Goal: Navigation & Orientation: Understand site structure

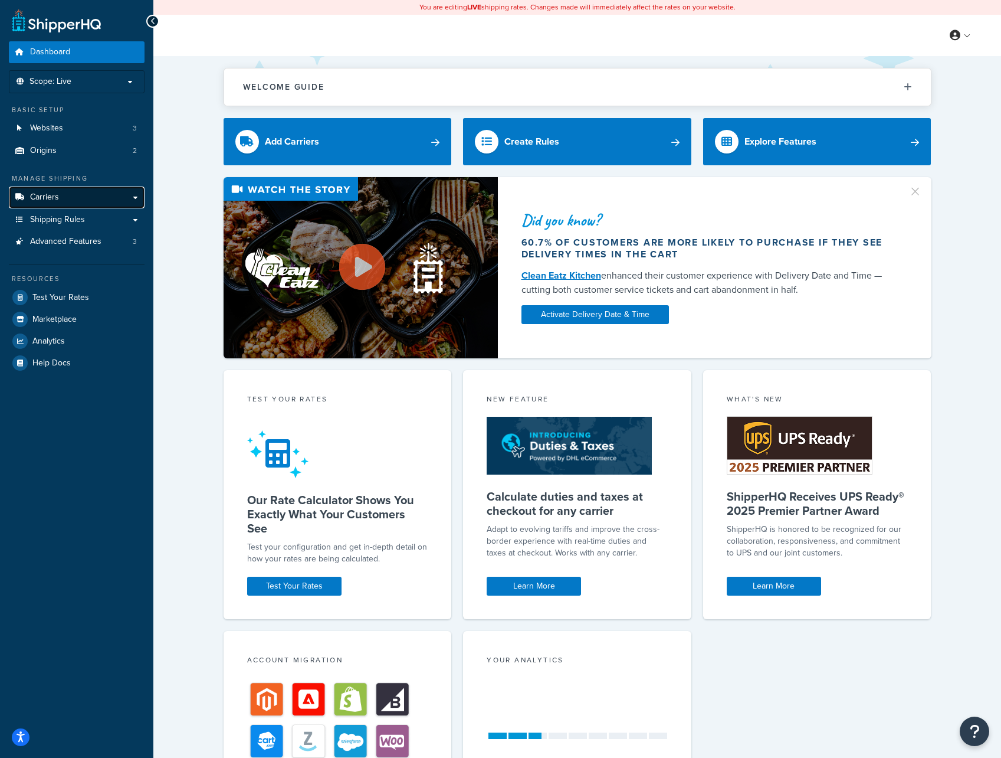
click at [132, 198] on link "Carriers" at bounding box center [77, 197] width 136 height 22
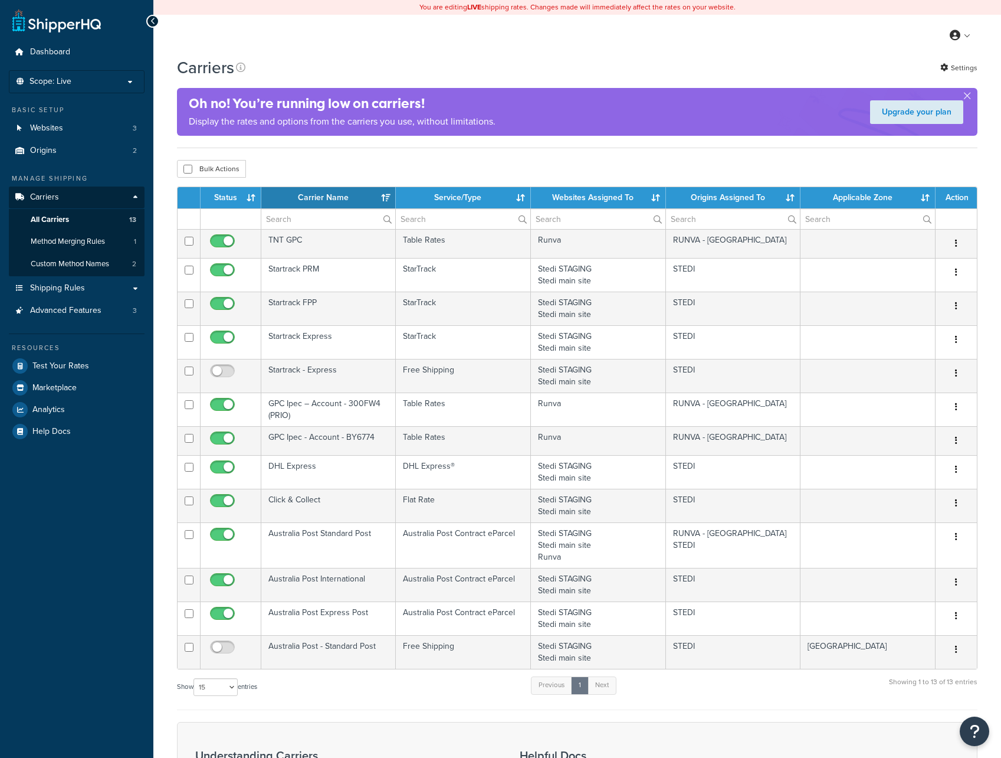
select select "15"
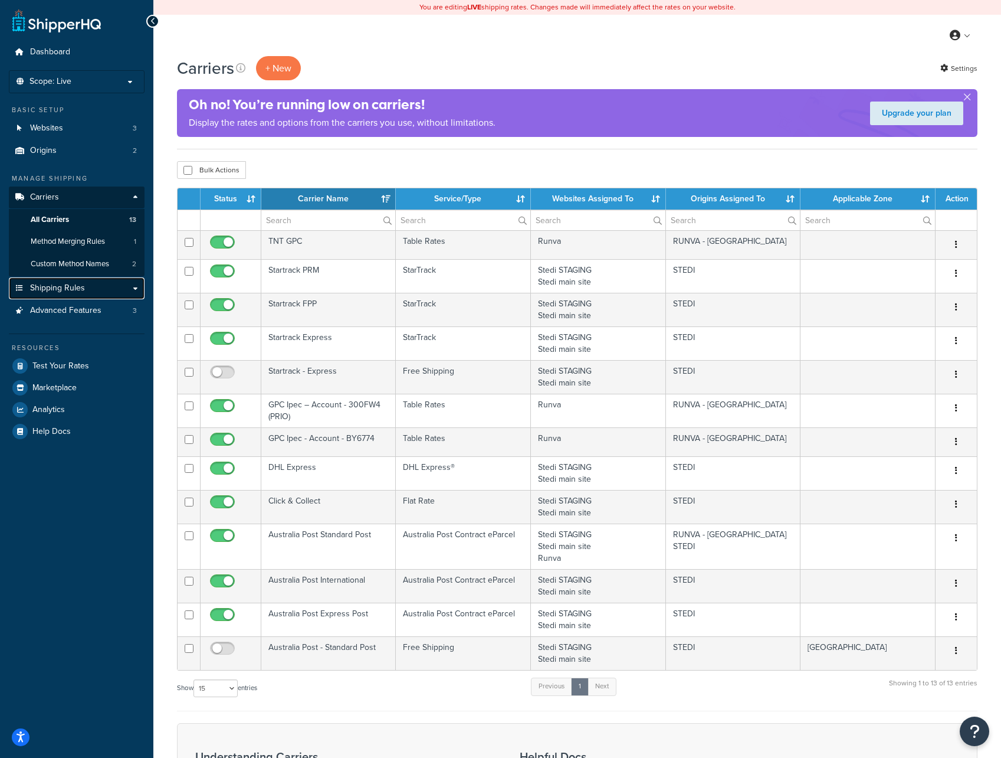
click at [135, 286] on link "Shipping Rules" at bounding box center [77, 288] width 136 height 22
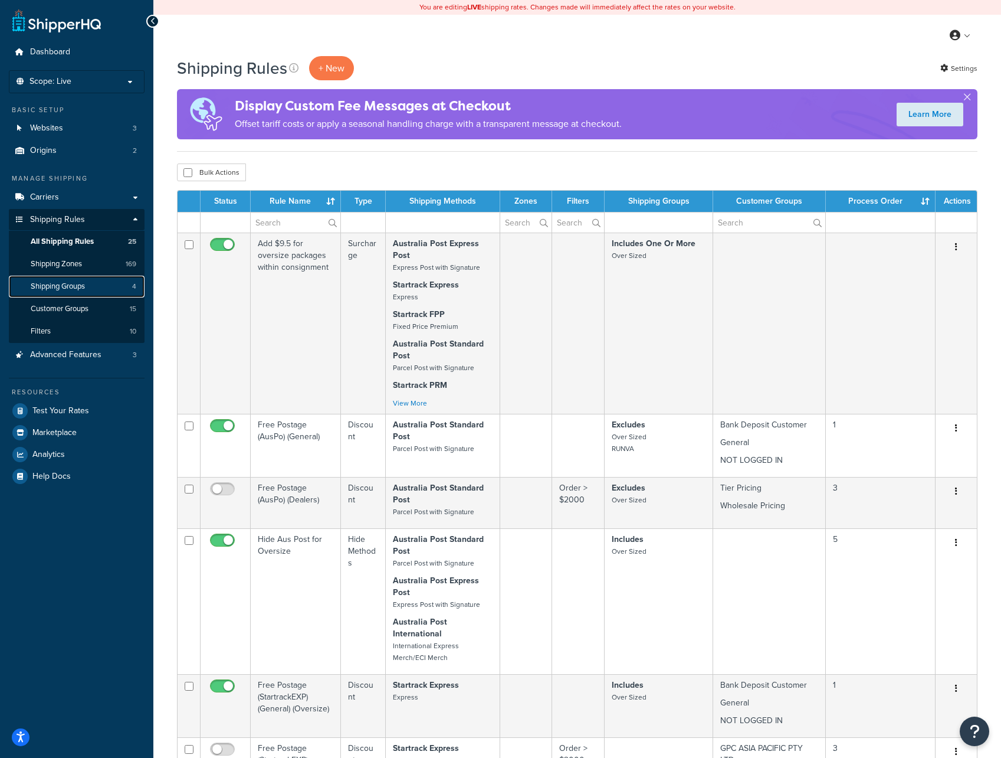
click at [90, 287] on link "Shipping Groups 4" at bounding box center [77, 287] width 136 height 22
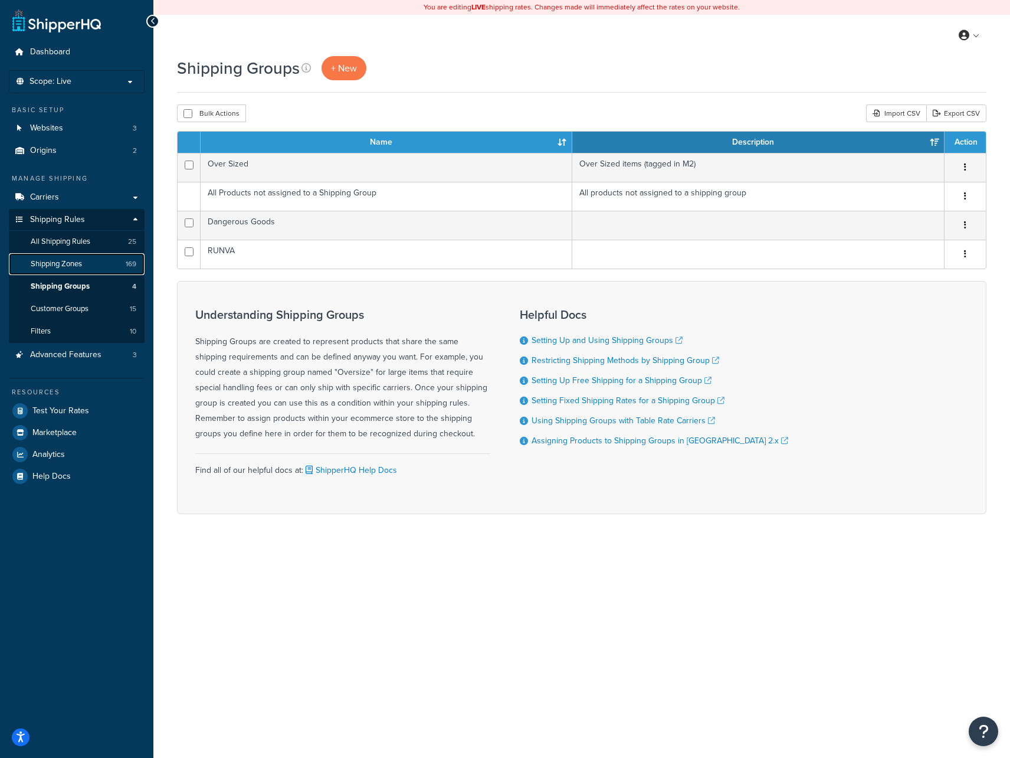
click at [74, 264] on span "Shipping Zones" at bounding box center [56, 264] width 51 height 10
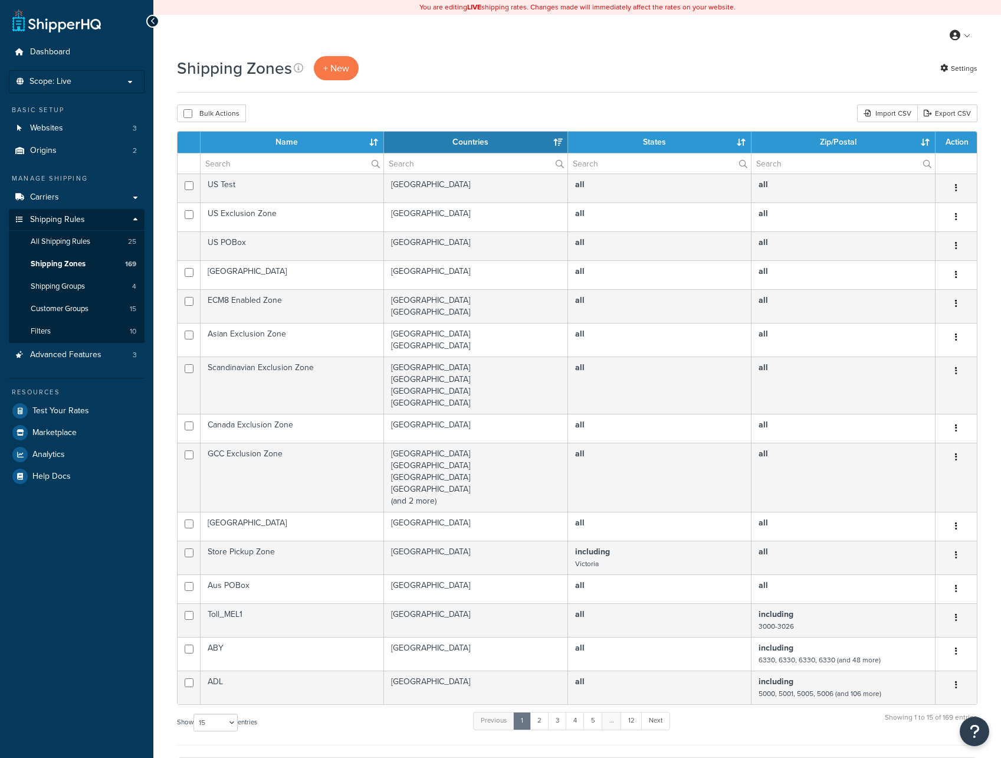
select select "15"
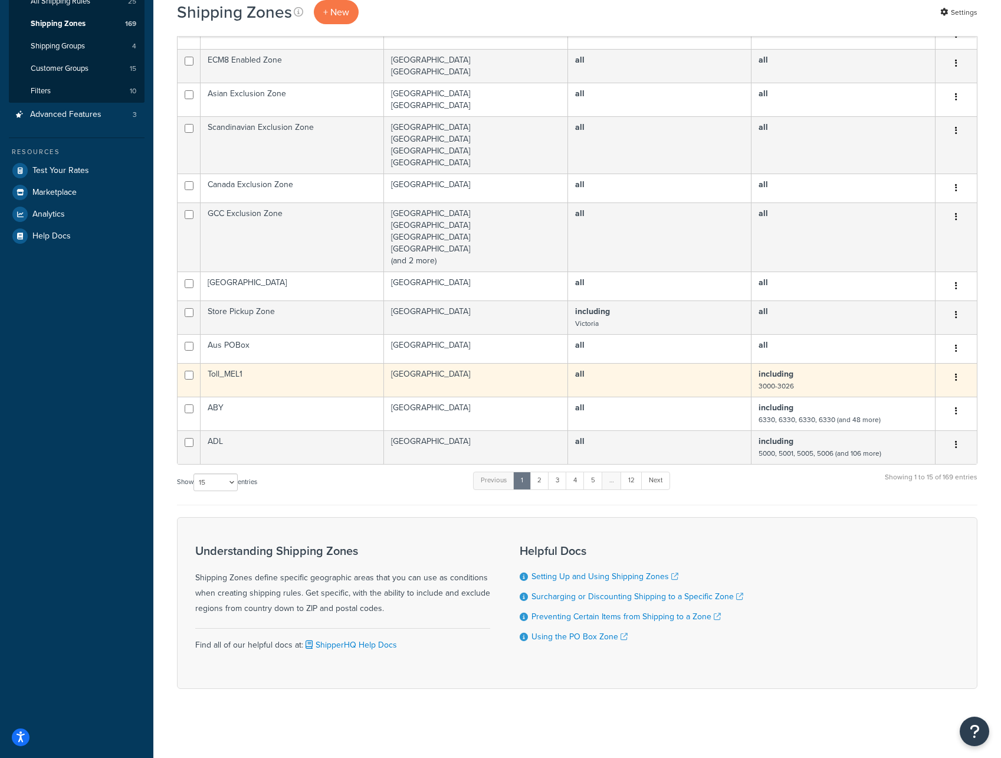
scroll to position [241, 0]
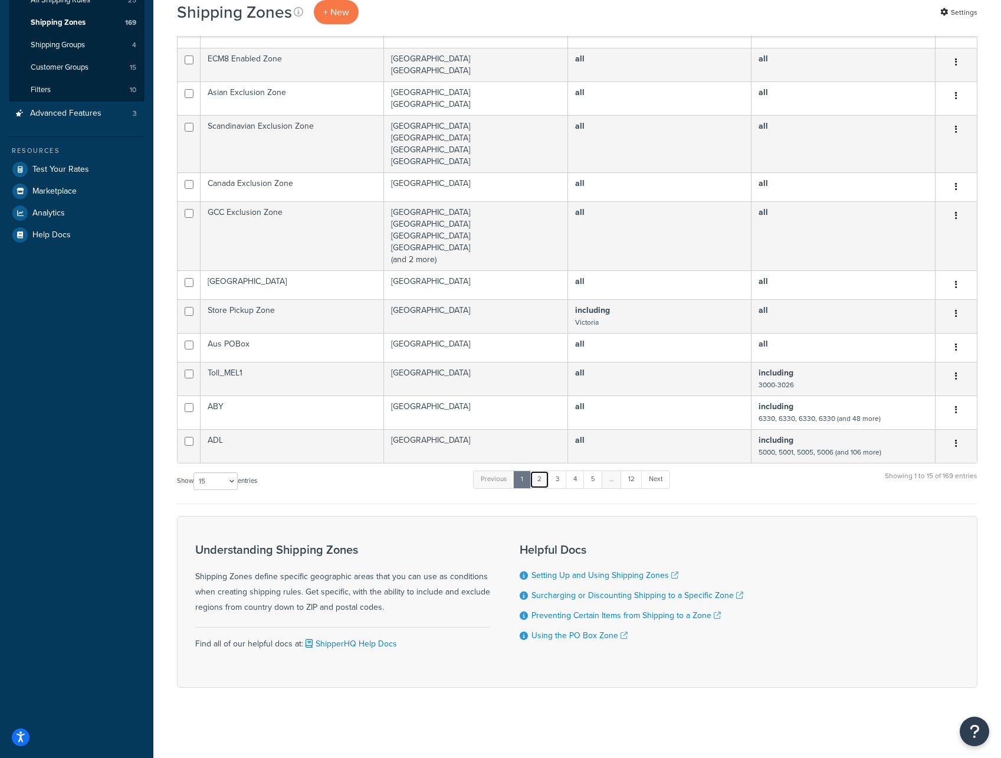
click at [545, 484] on link "2" at bounding box center [539, 479] width 19 height 18
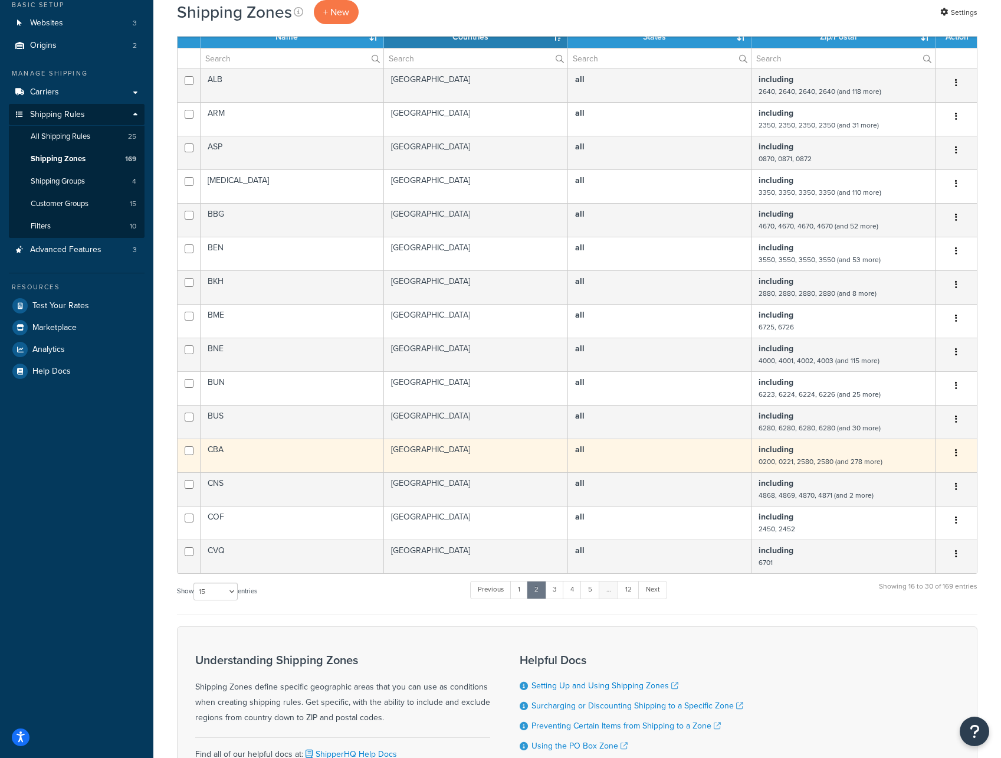
scroll to position [97, 0]
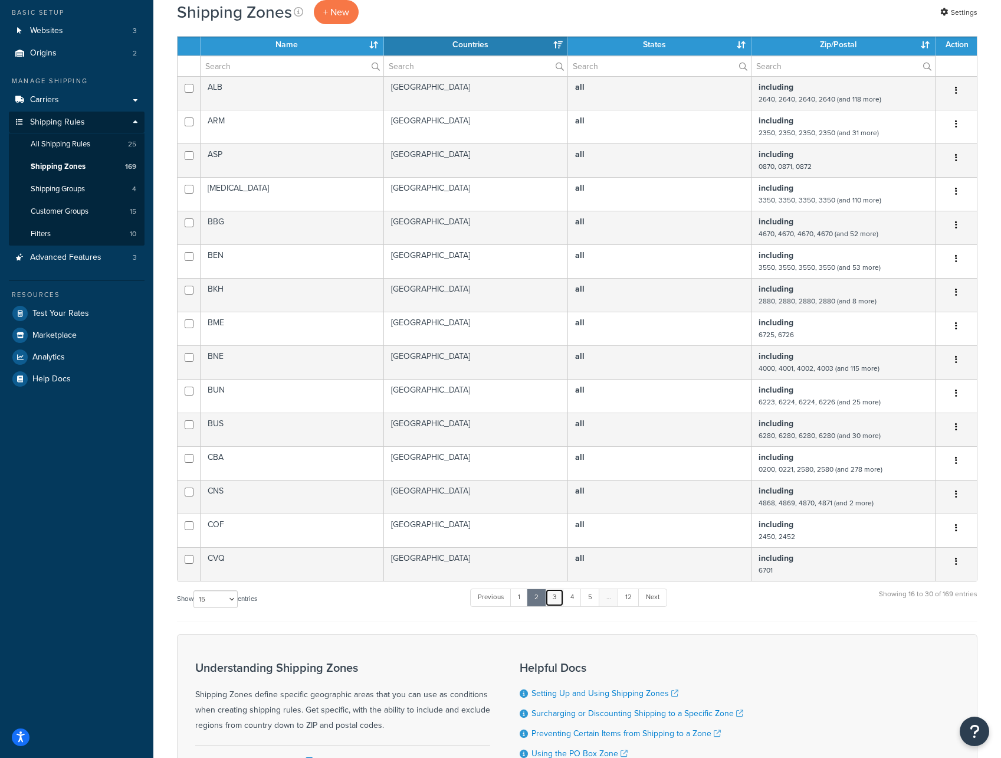
click at [555, 598] on link "3" at bounding box center [554, 597] width 19 height 18
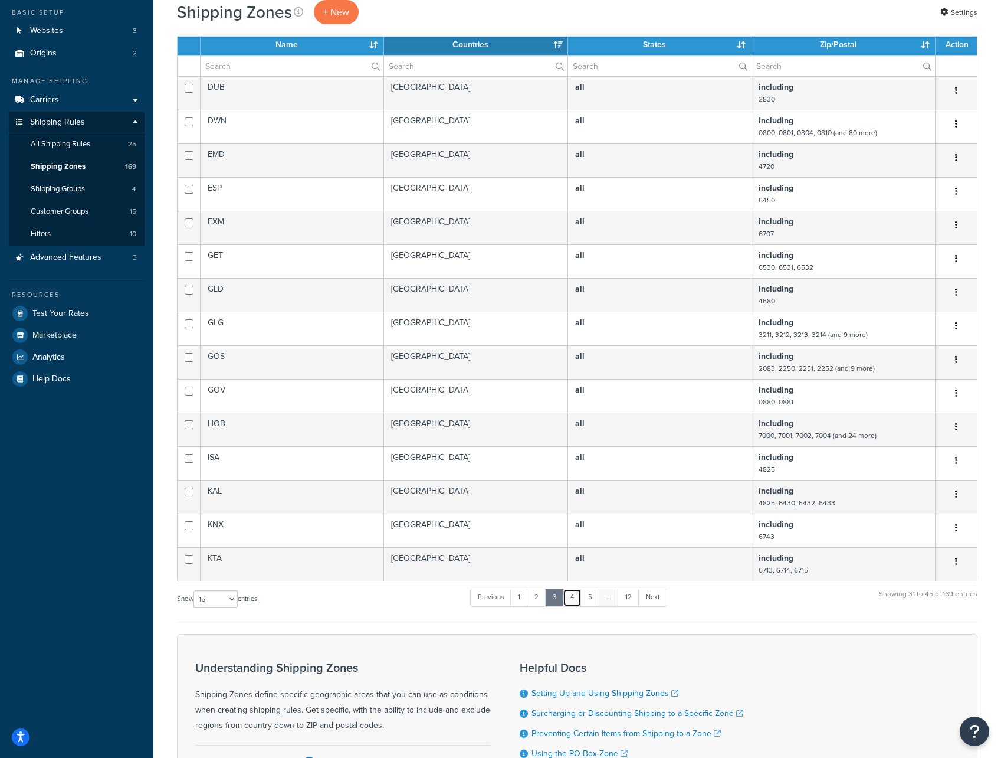
click at [572, 599] on link "4" at bounding box center [572, 597] width 19 height 18
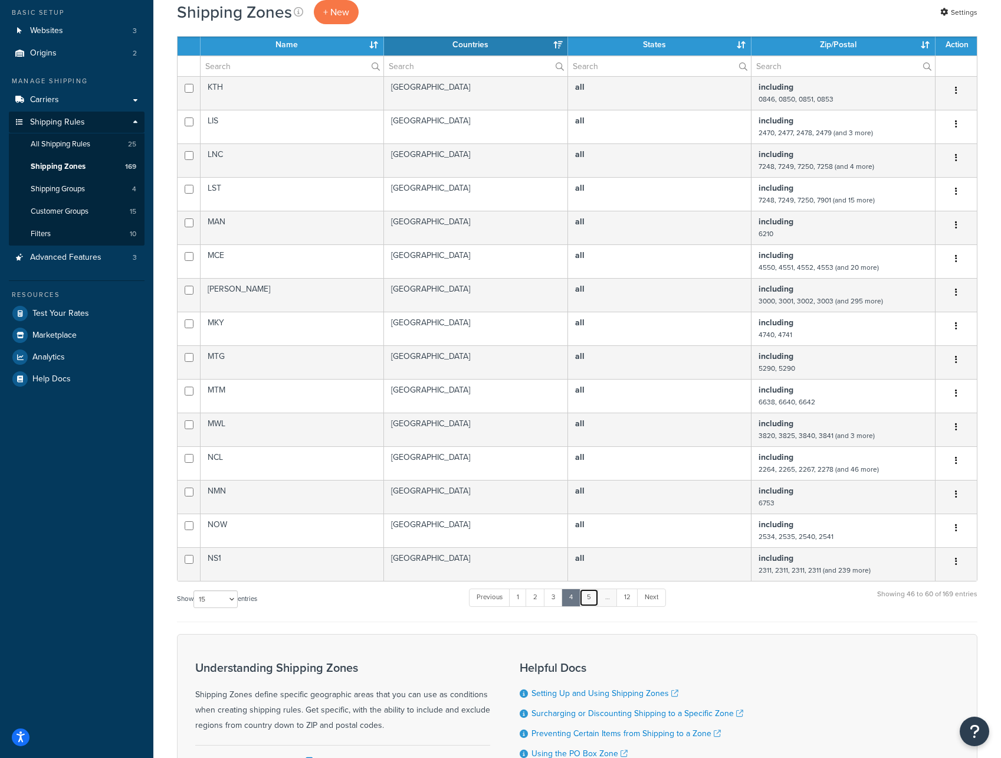
click at [593, 598] on link "5" at bounding box center [588, 597] width 19 height 18
click at [514, 601] on link "1" at bounding box center [519, 597] width 18 height 18
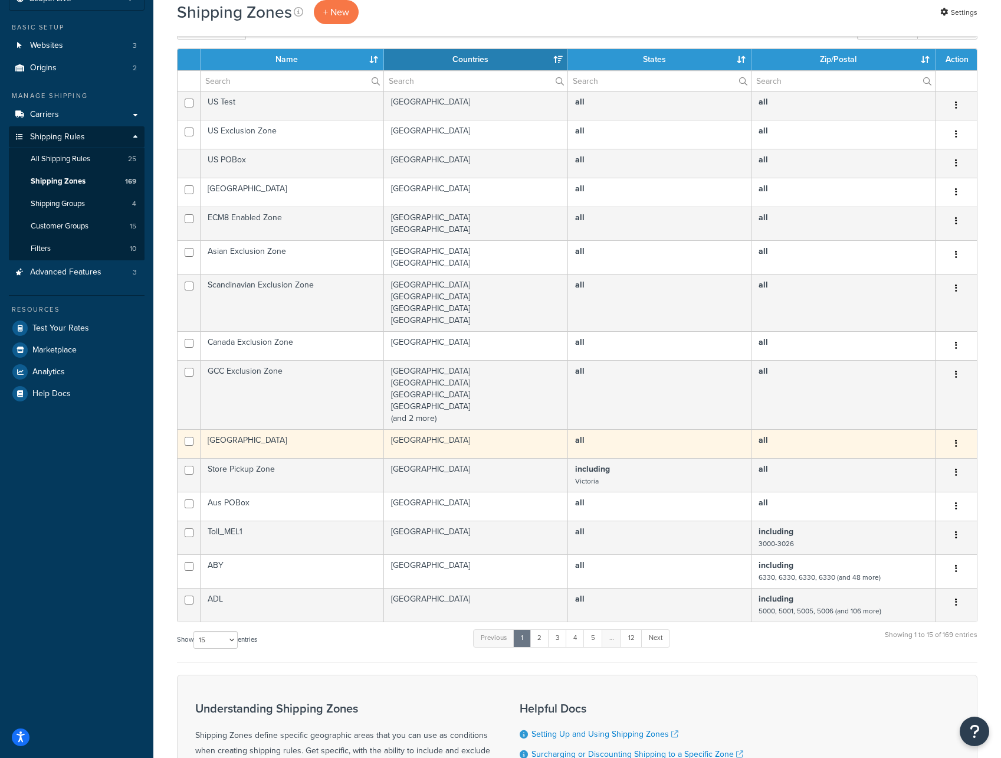
scroll to position [0, 0]
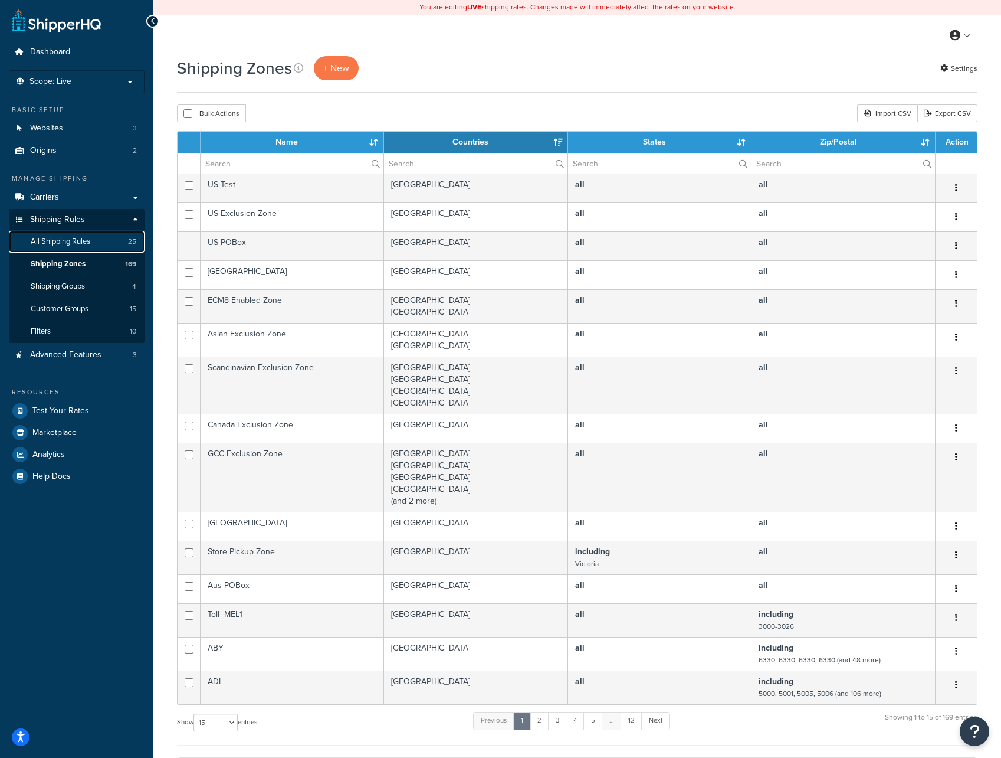
click at [70, 244] on span "All Shipping Rules" at bounding box center [61, 242] width 60 height 10
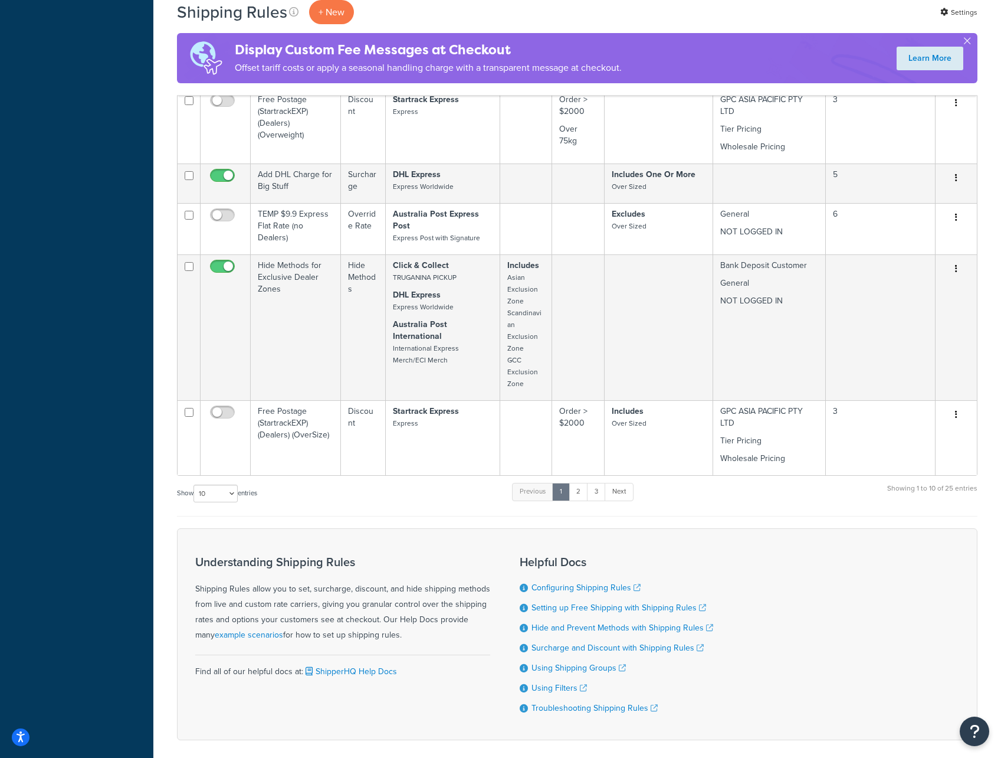
scroll to position [649, 0]
click at [582, 492] on link "2" at bounding box center [578, 491] width 19 height 18
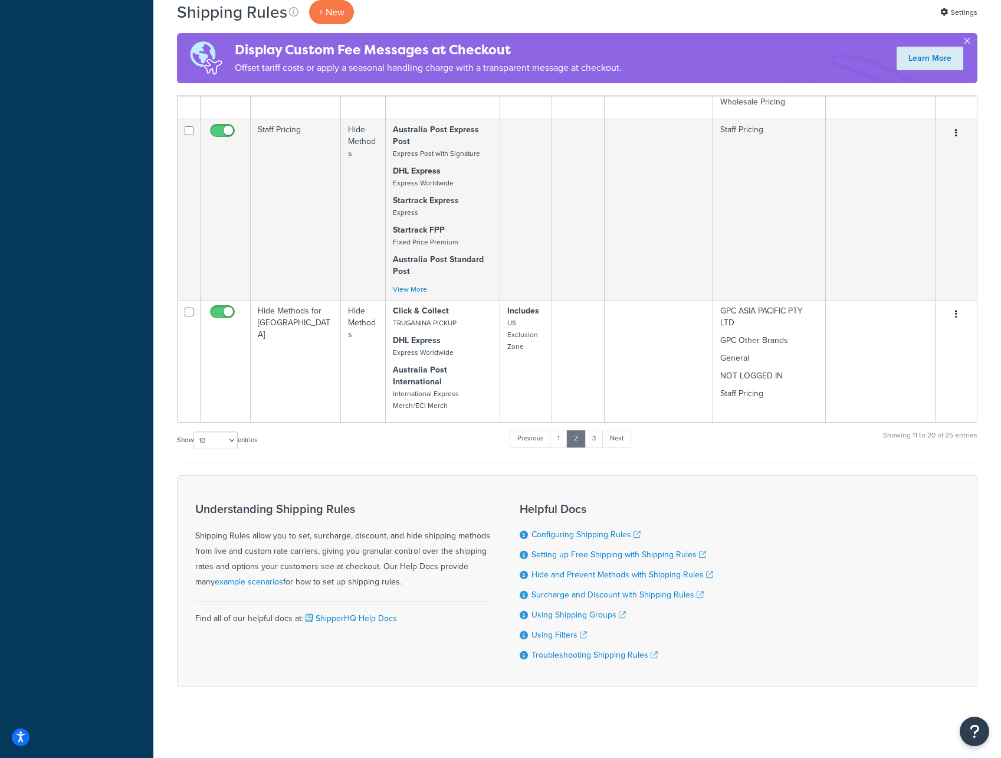
scroll to position [652, 0]
click at [595, 437] on link "3" at bounding box center [594, 438] width 19 height 18
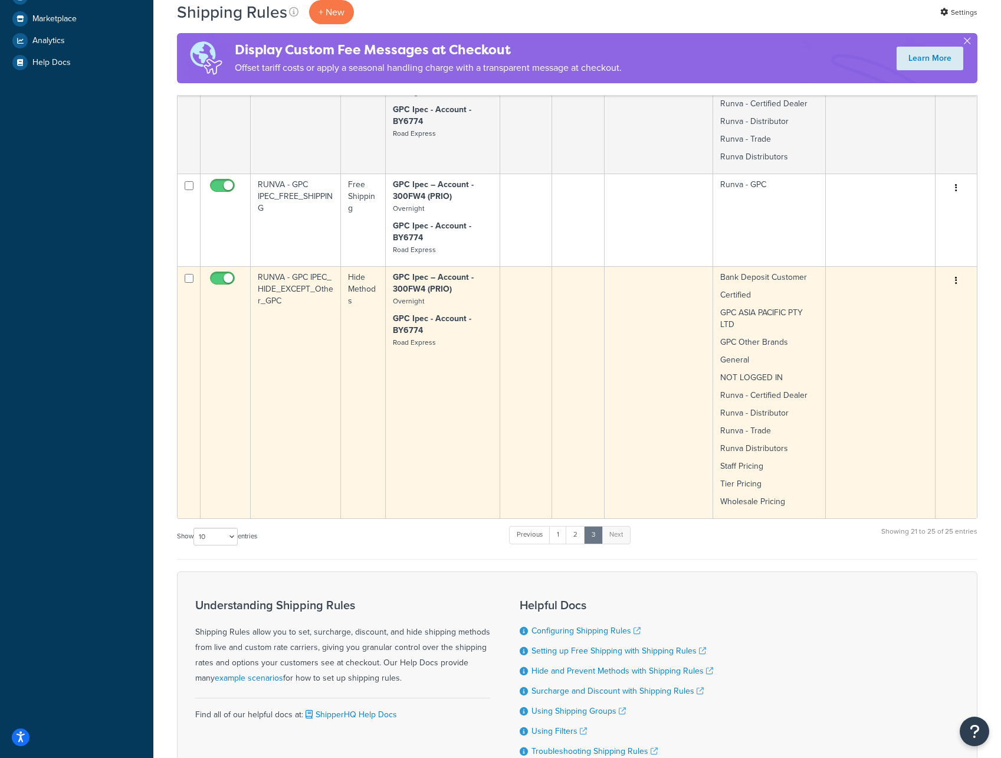
scroll to position [501, 0]
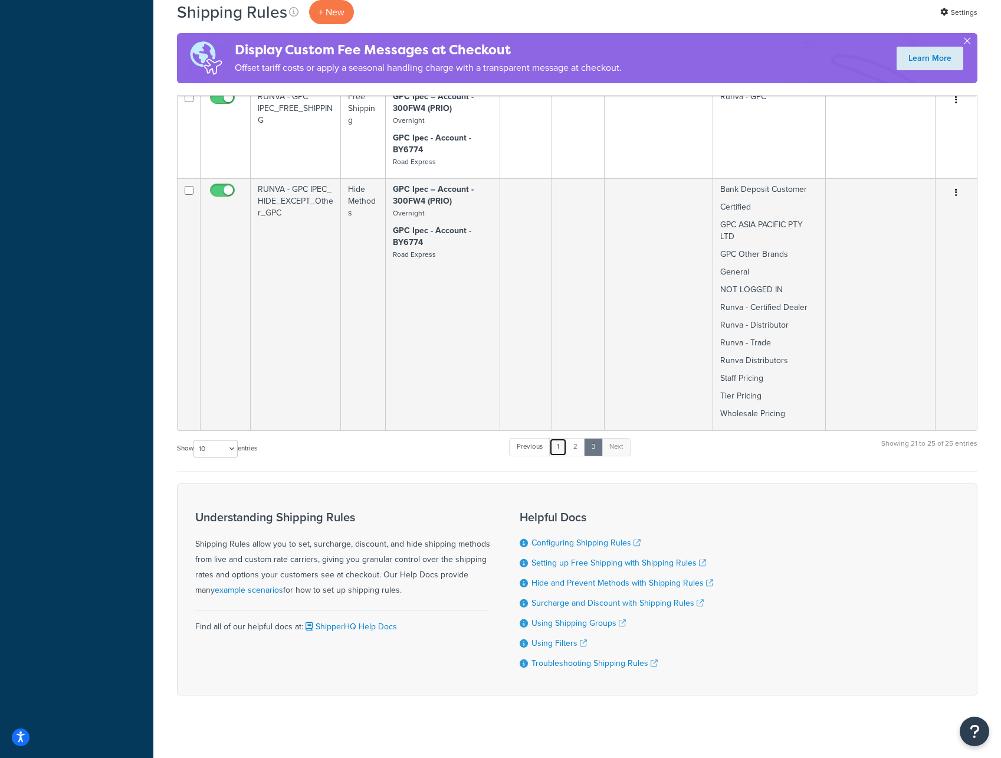
click at [567, 438] on link "1" at bounding box center [558, 447] width 18 height 18
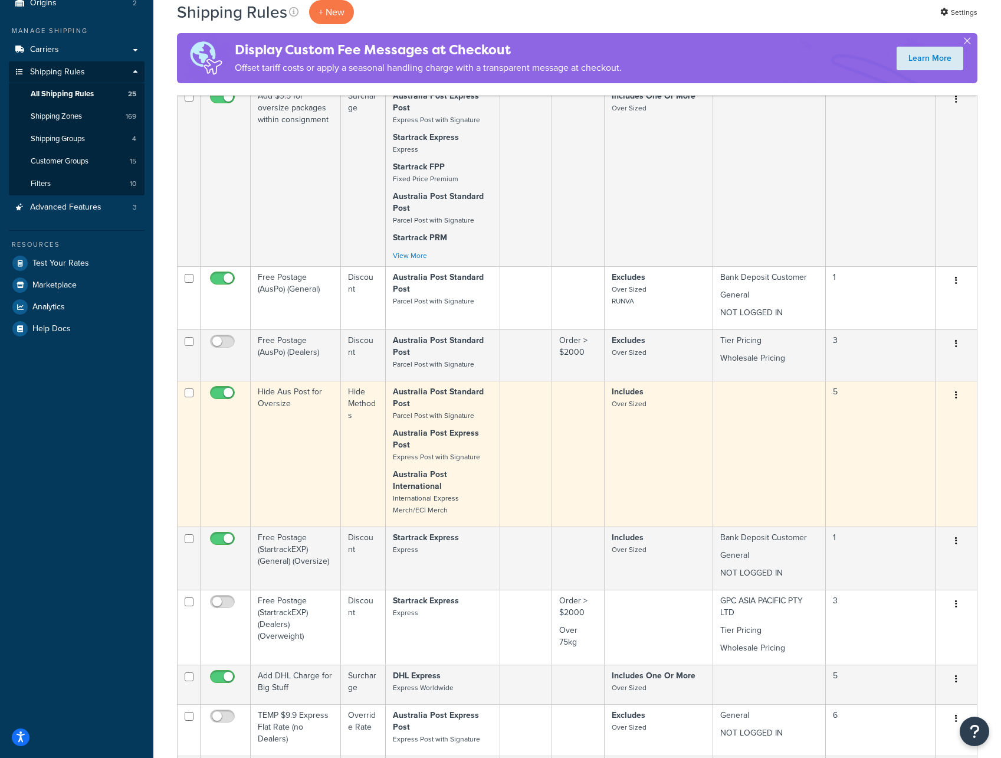
scroll to position [0, 0]
